Goal: Transaction & Acquisition: Purchase product/service

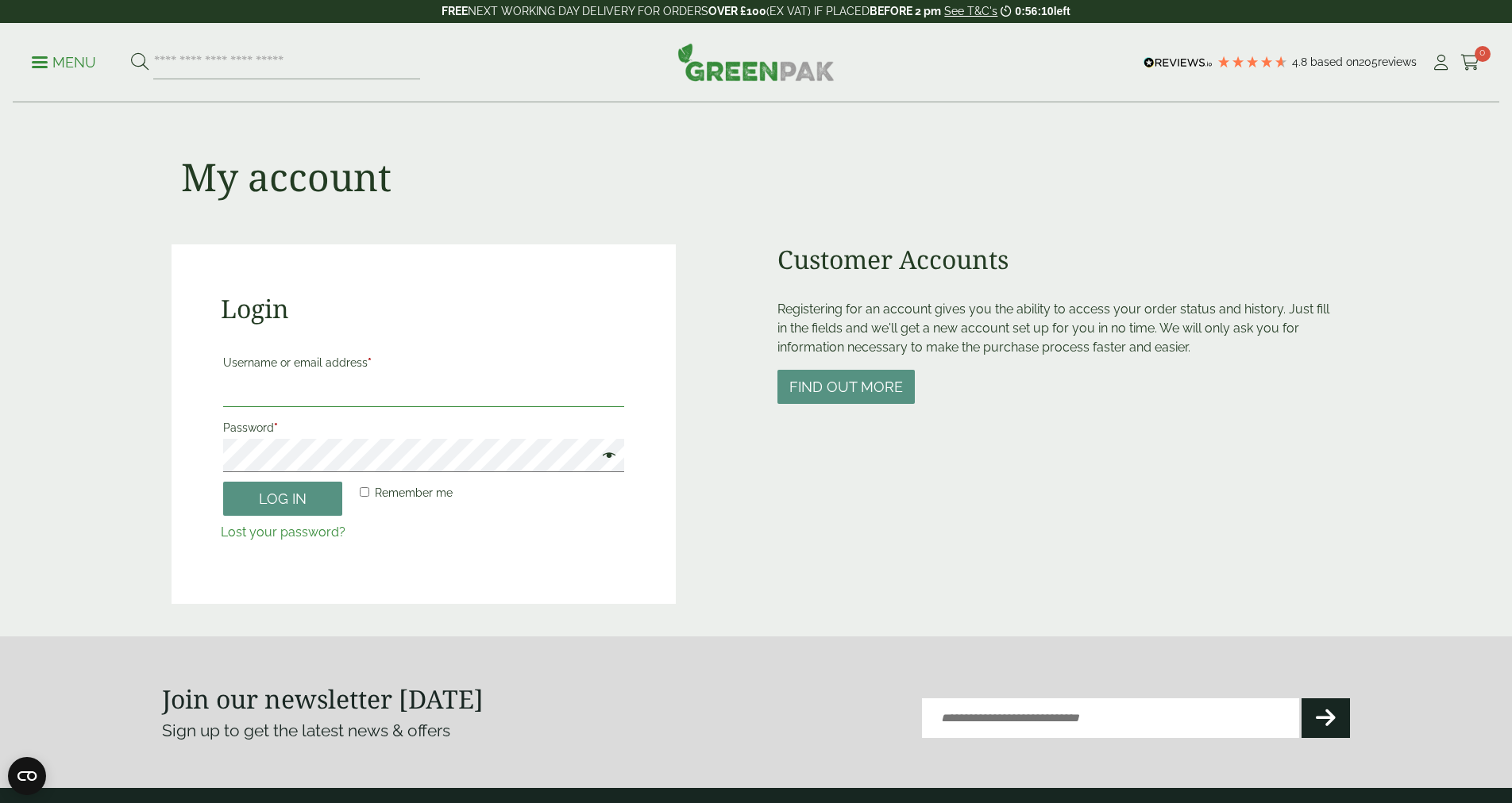
type input "**********"
click at [293, 494] on button "Log in" at bounding box center [283, 498] width 119 height 34
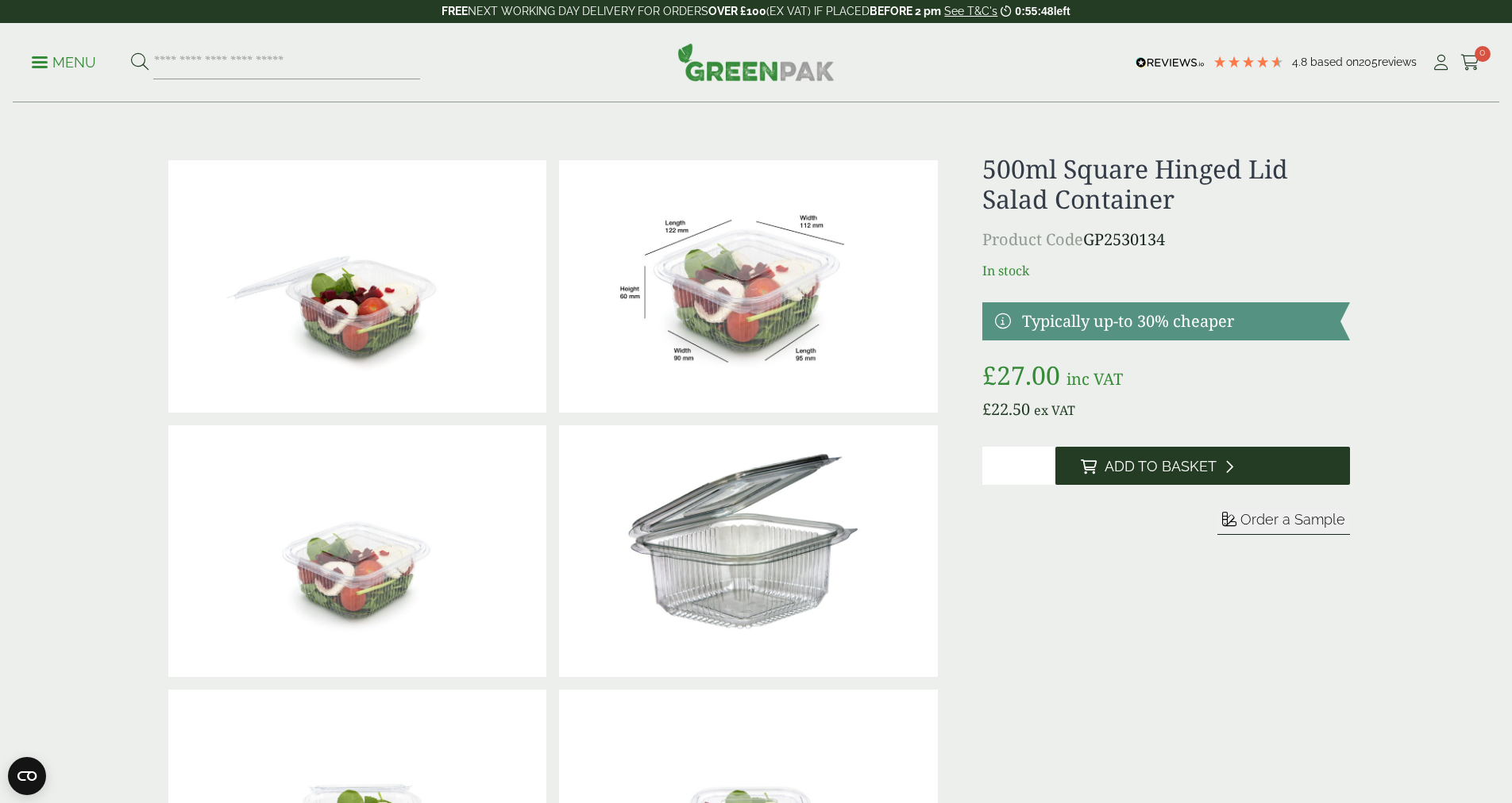
click at [1143, 472] on span "Add to Basket" at bounding box center [1159, 467] width 112 height 17
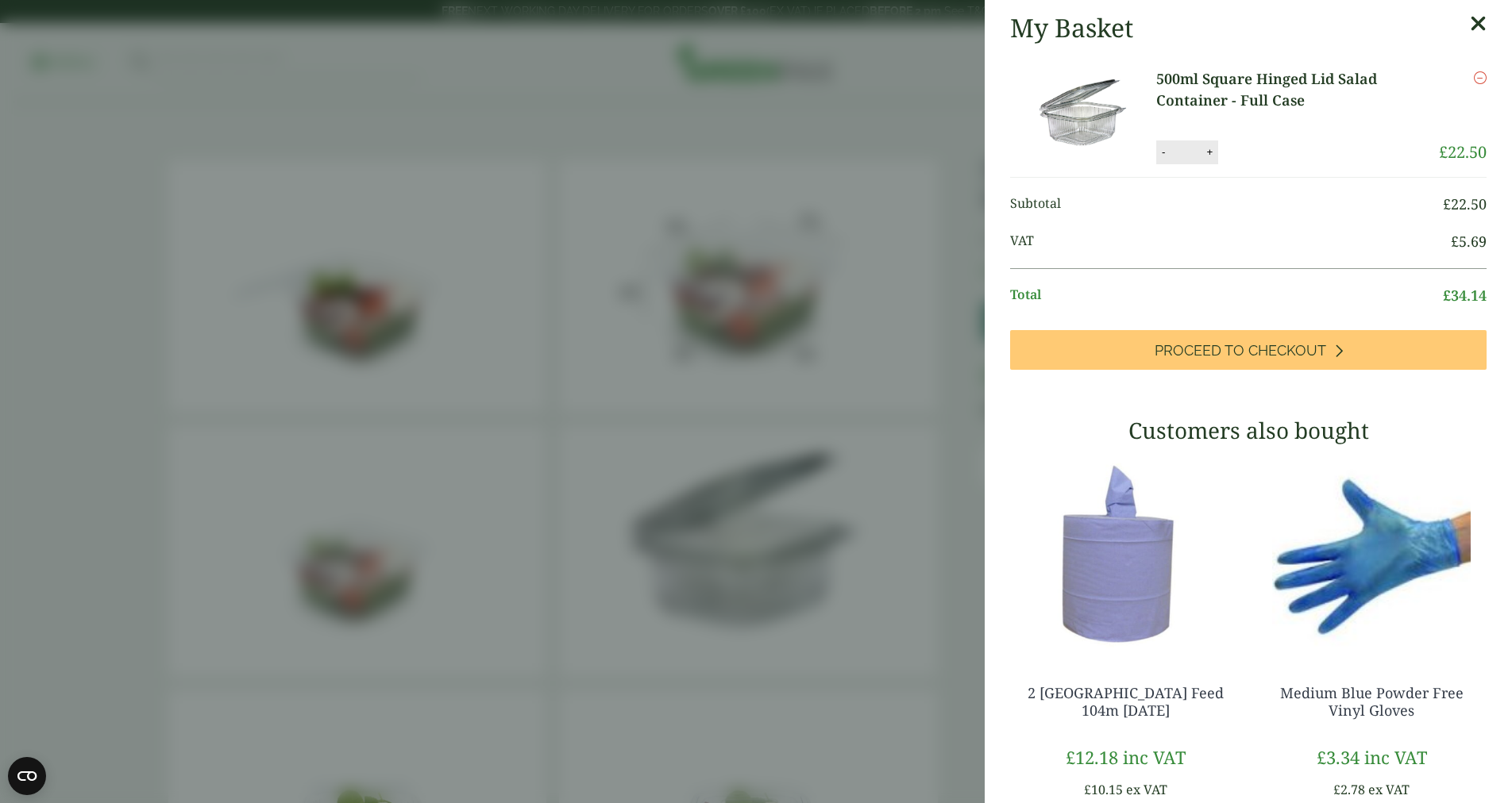
click at [1479, 20] on icon at bounding box center [1477, 23] width 17 height 22
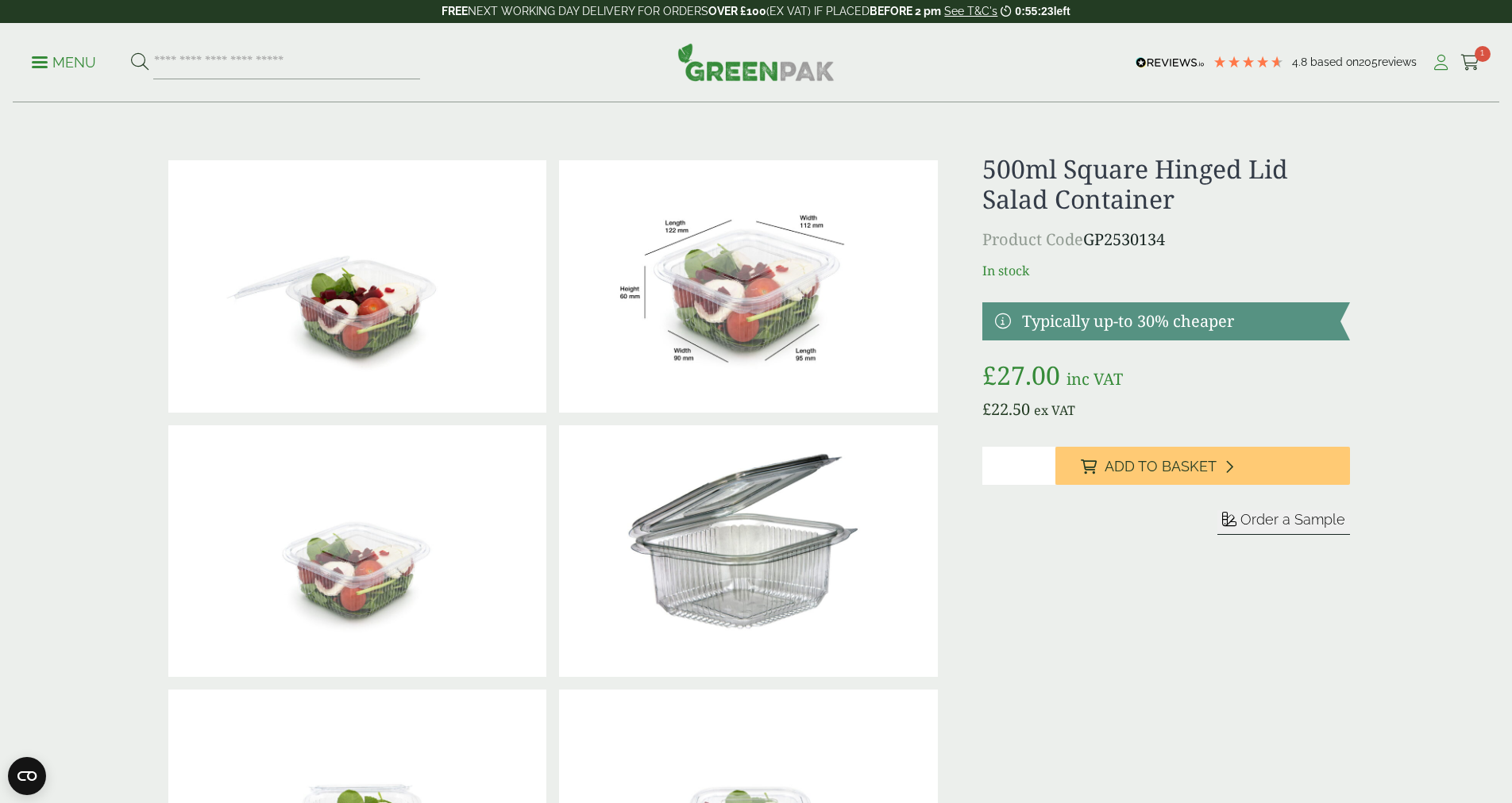
click at [1446, 61] on icon at bounding box center [1440, 62] width 19 height 16
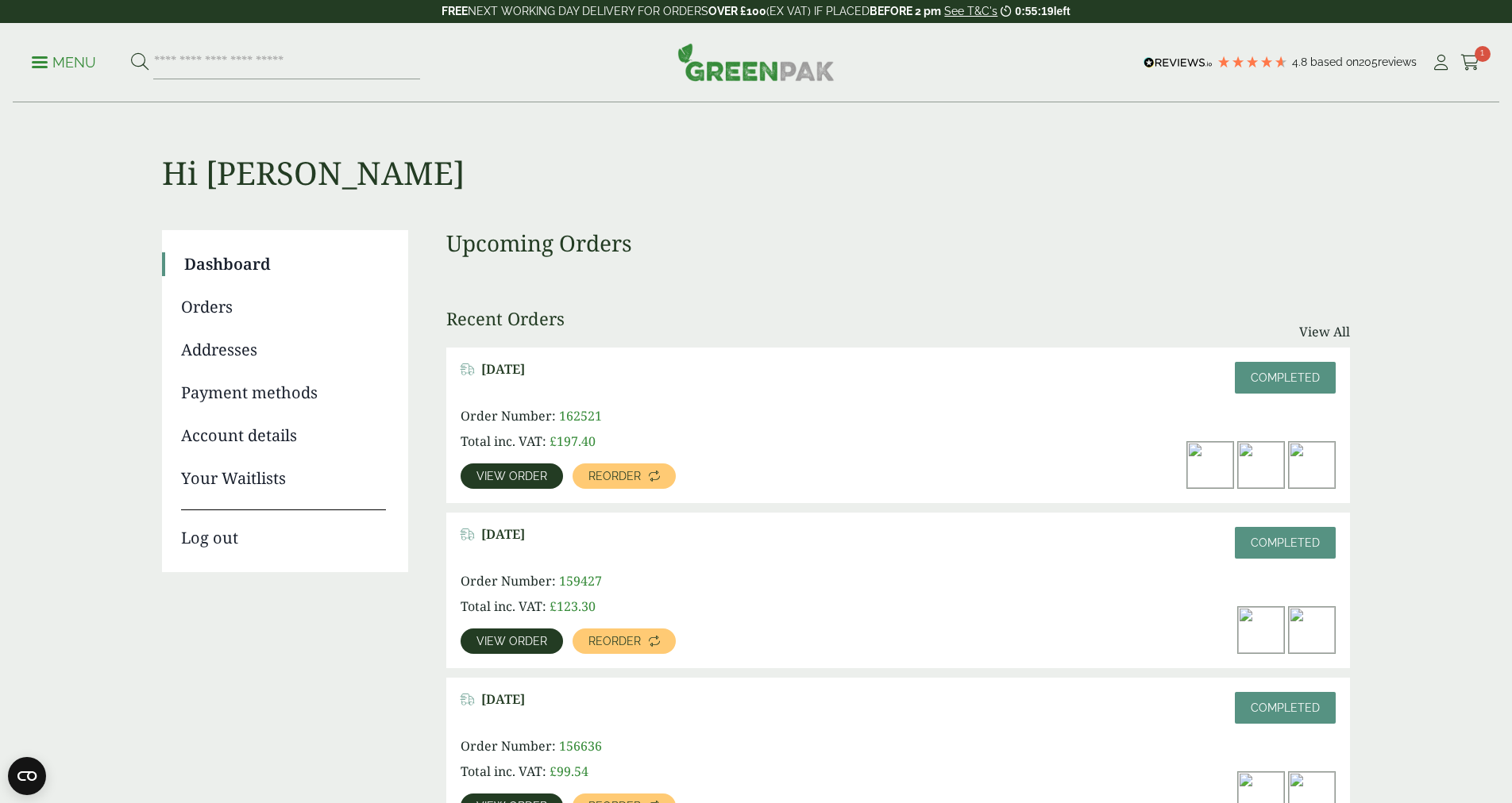
click at [510, 482] on link "View order" at bounding box center [511, 476] width 102 height 25
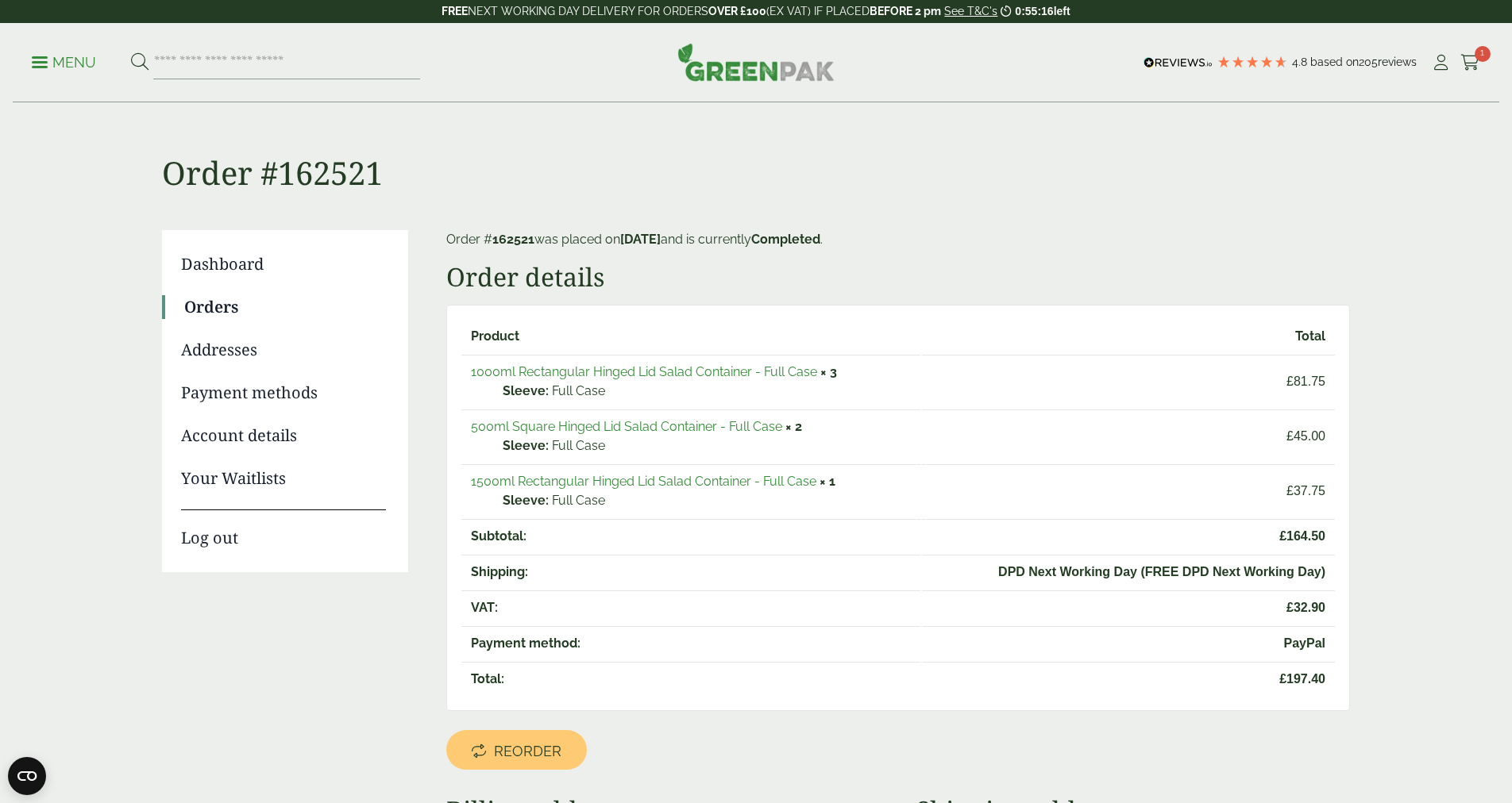
click at [621, 372] on link "1000ml Rectangular Hinged Lid Salad Container - Full Case" at bounding box center [644, 372] width 346 height 16
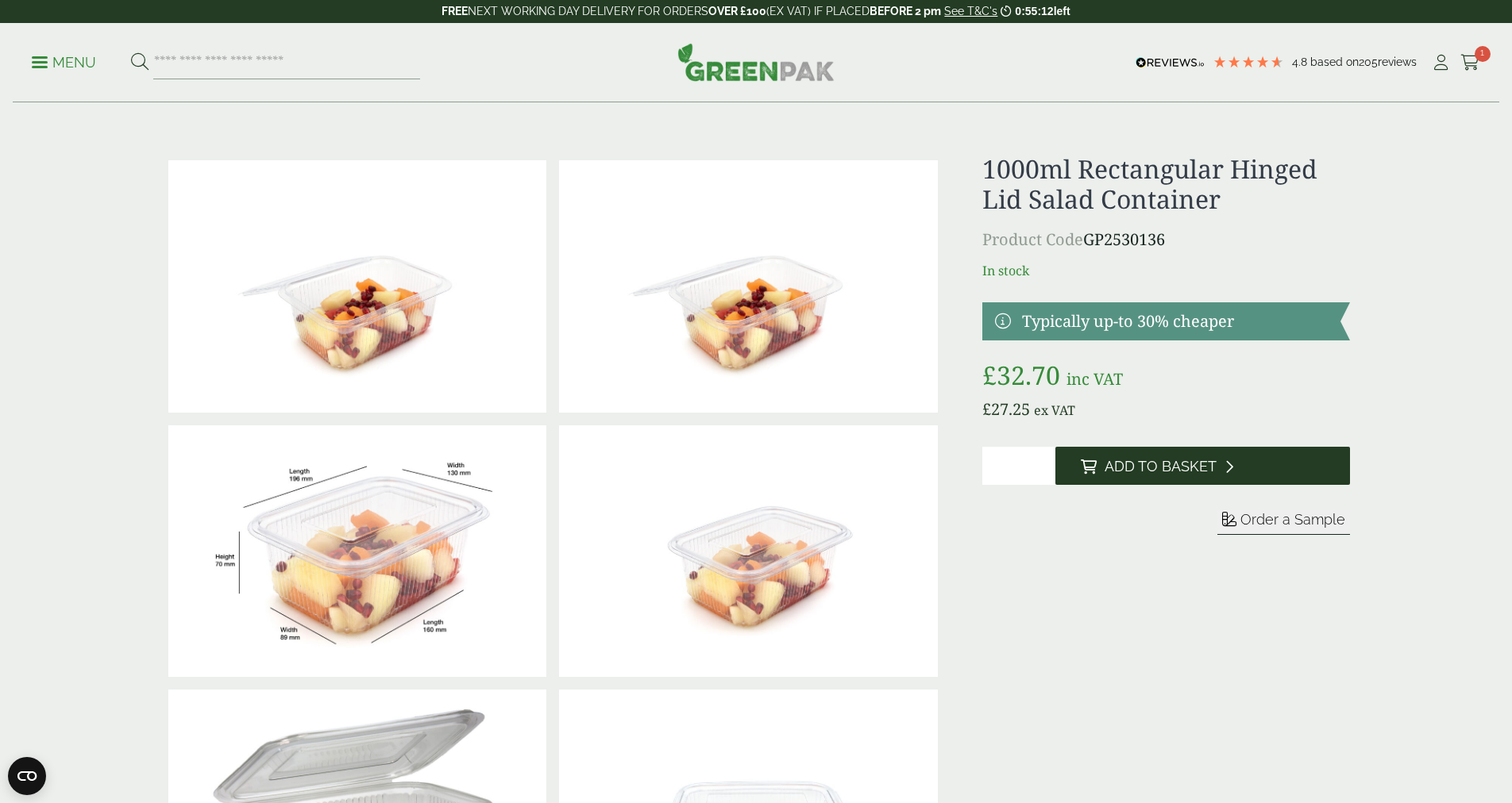
click at [1129, 468] on span "Add to Basket" at bounding box center [1159, 467] width 112 height 17
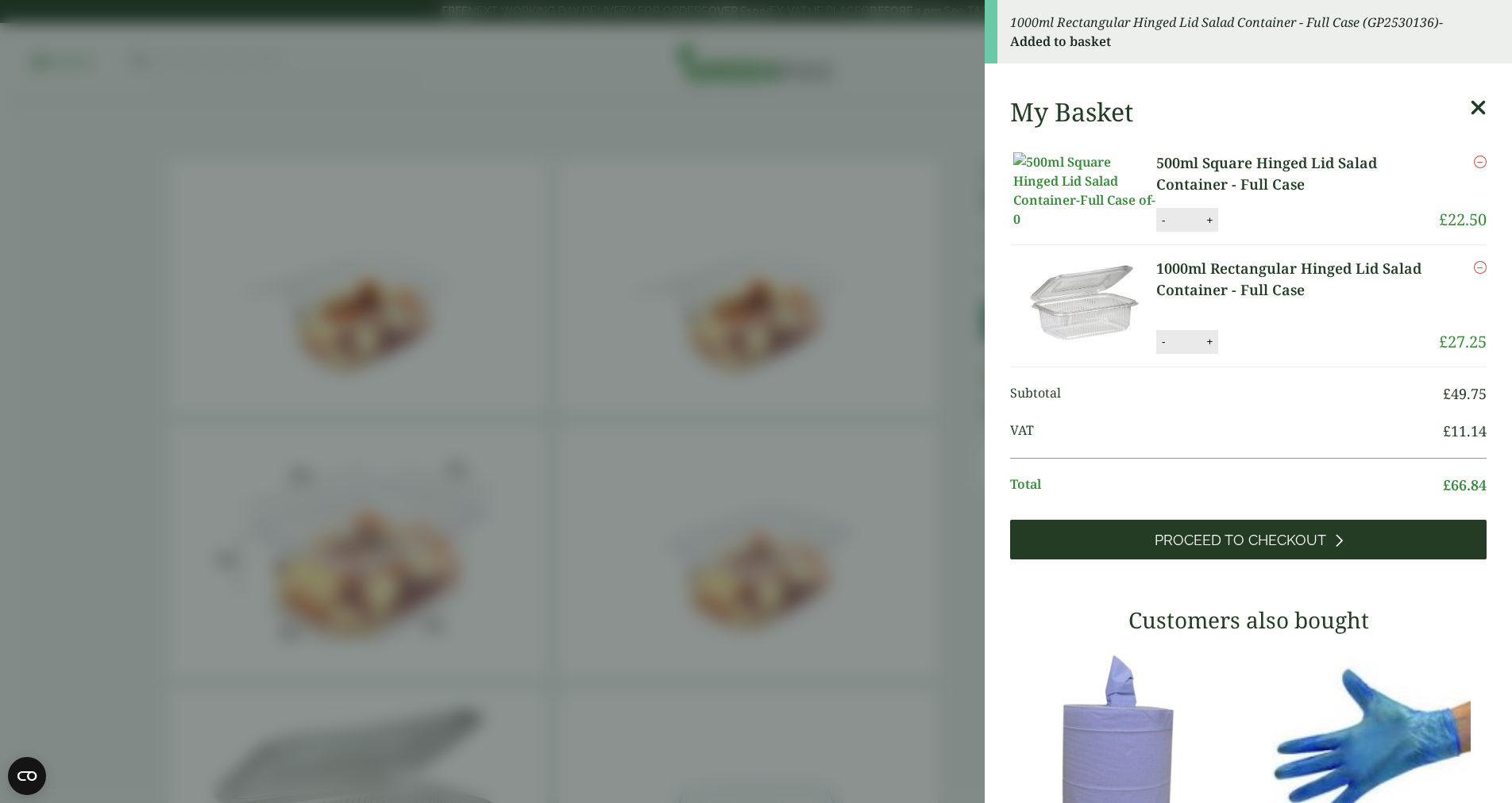
click at [1237, 559] on link "Proceed to Checkout" at bounding box center [1248, 540] width 477 height 40
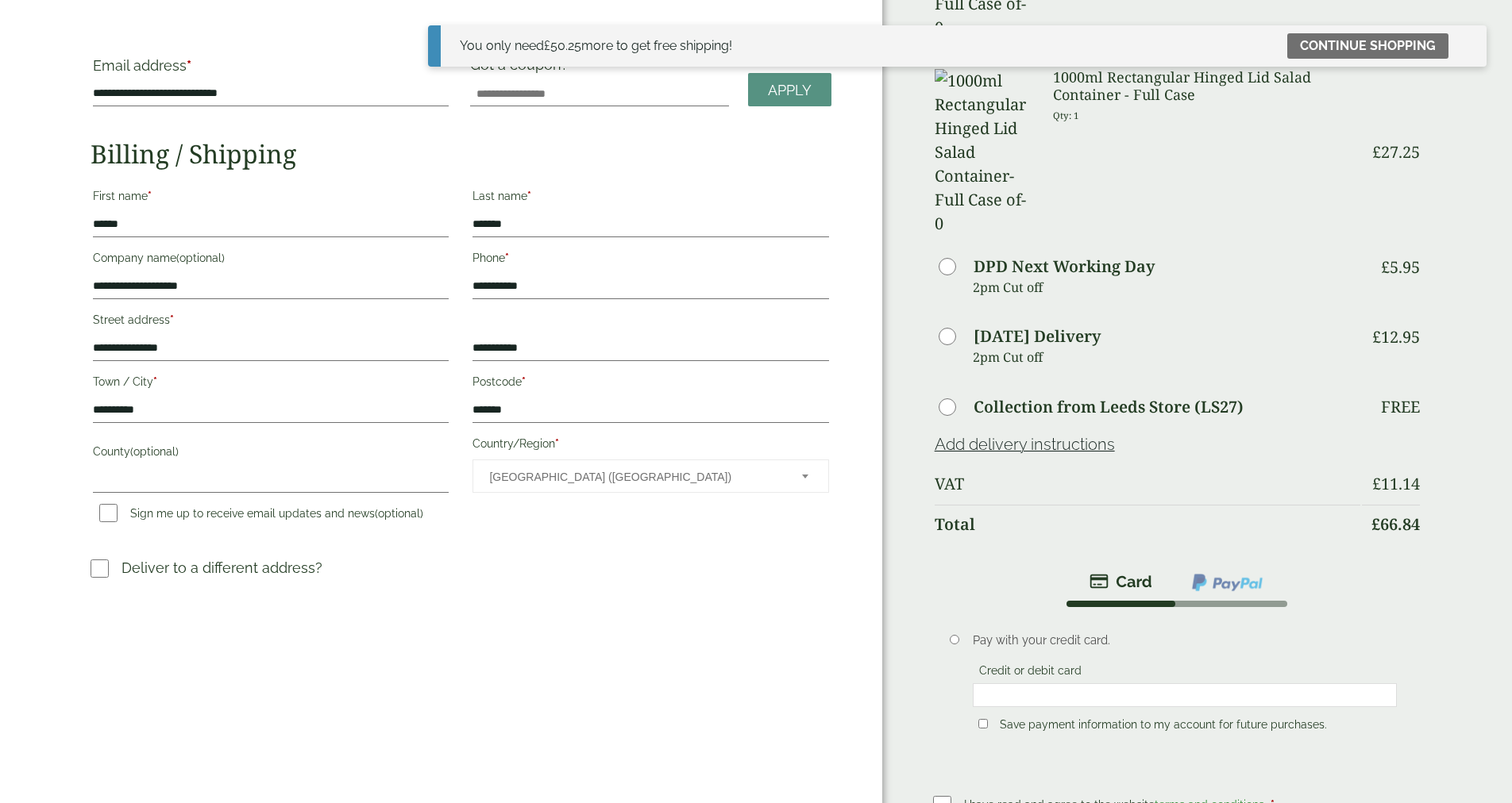
scroll to position [176, 0]
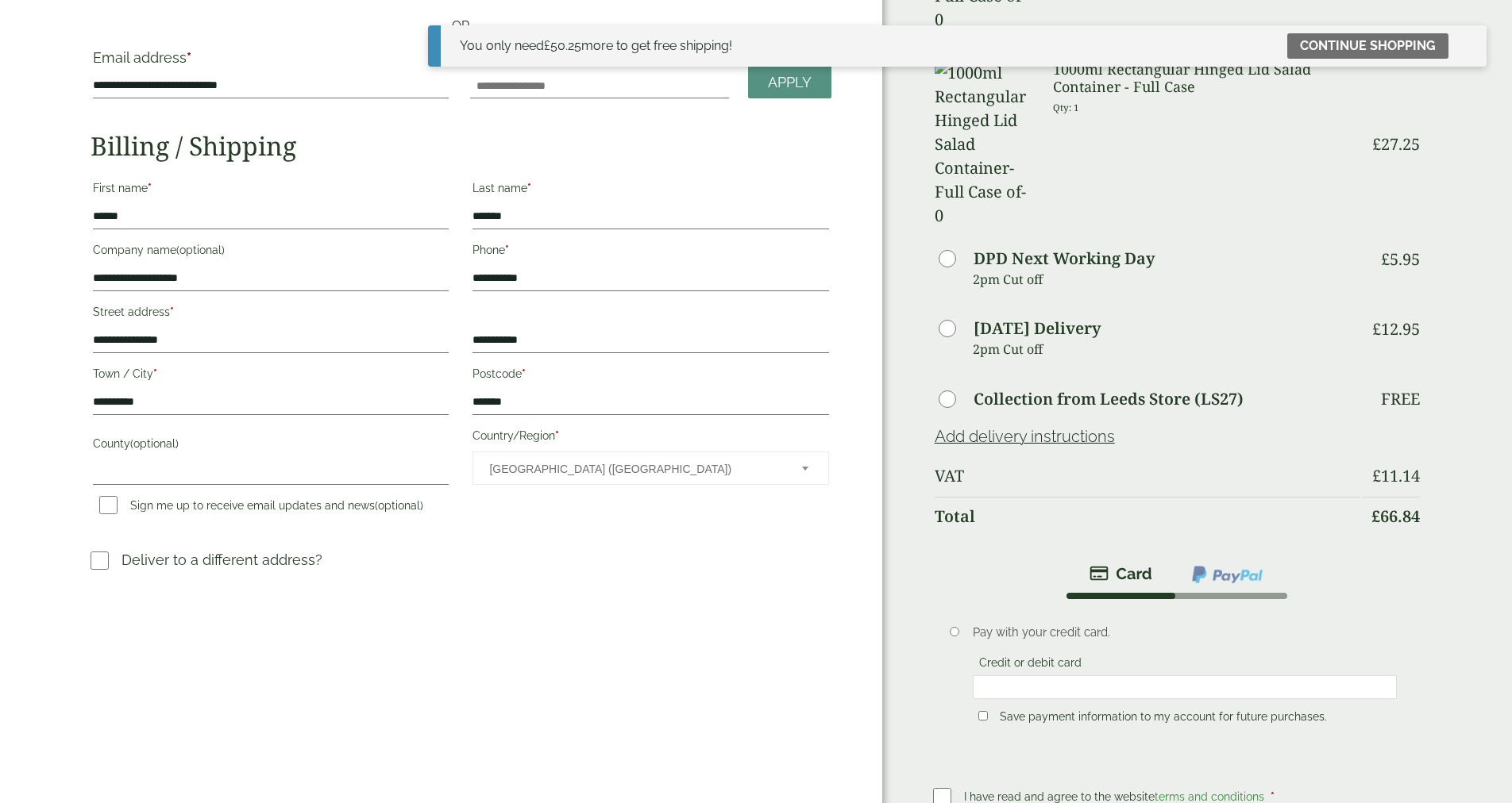
click at [1226, 564] on img at bounding box center [1227, 574] width 74 height 20
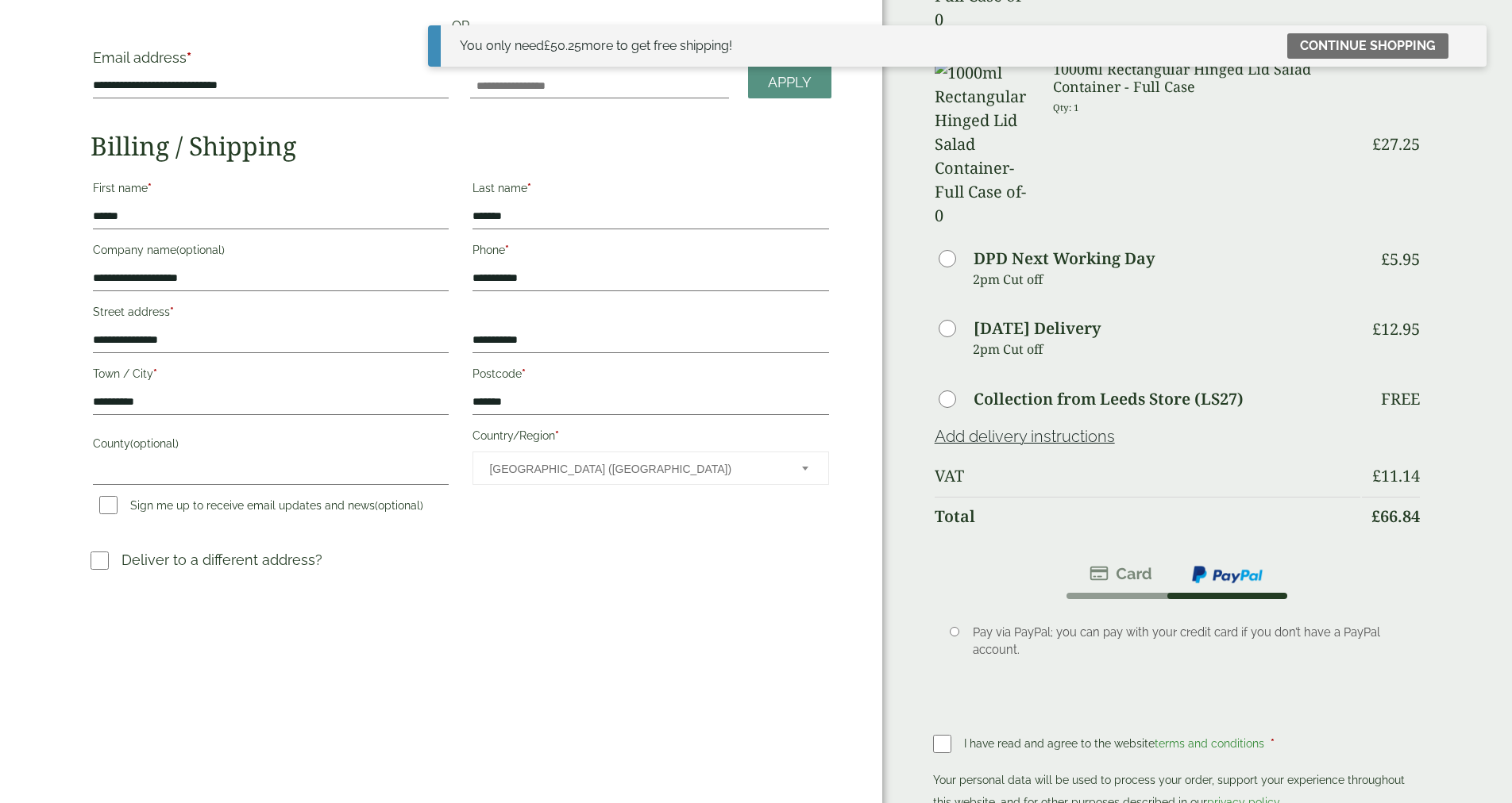
scroll to position [179, 0]
